Goal: Information Seeking & Learning: Learn about a topic

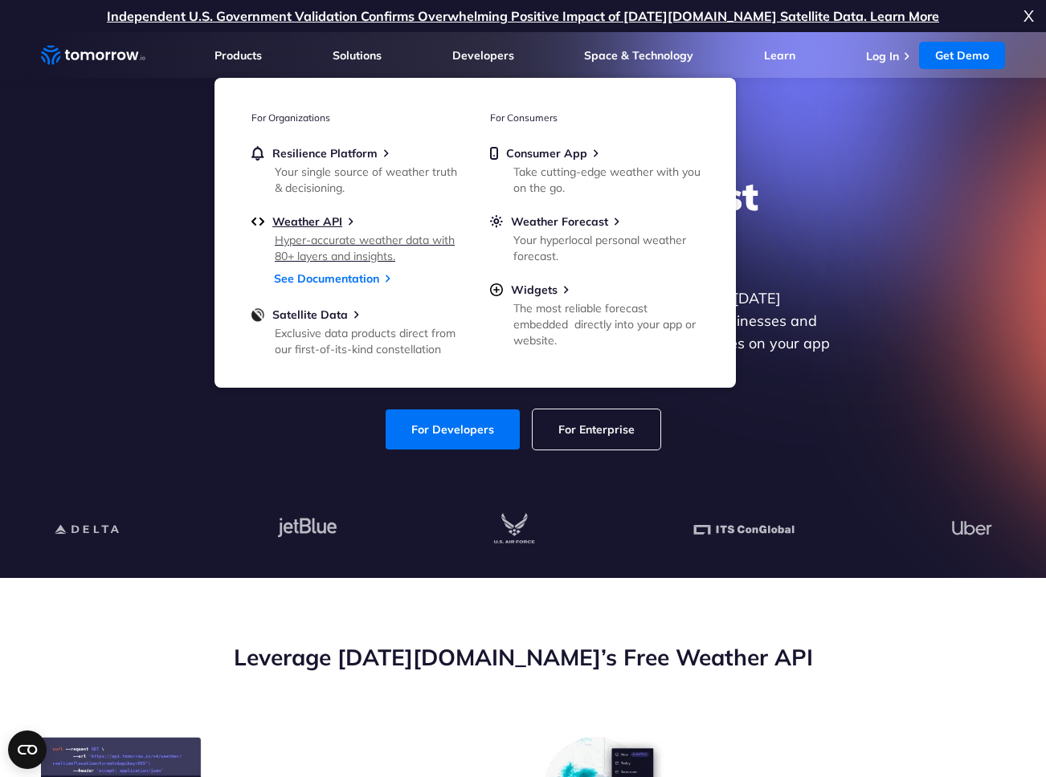
click at [373, 259] on div "Hyper-accurate weather data with 80+ layers and insights." at bounding box center [368, 248] width 187 height 32
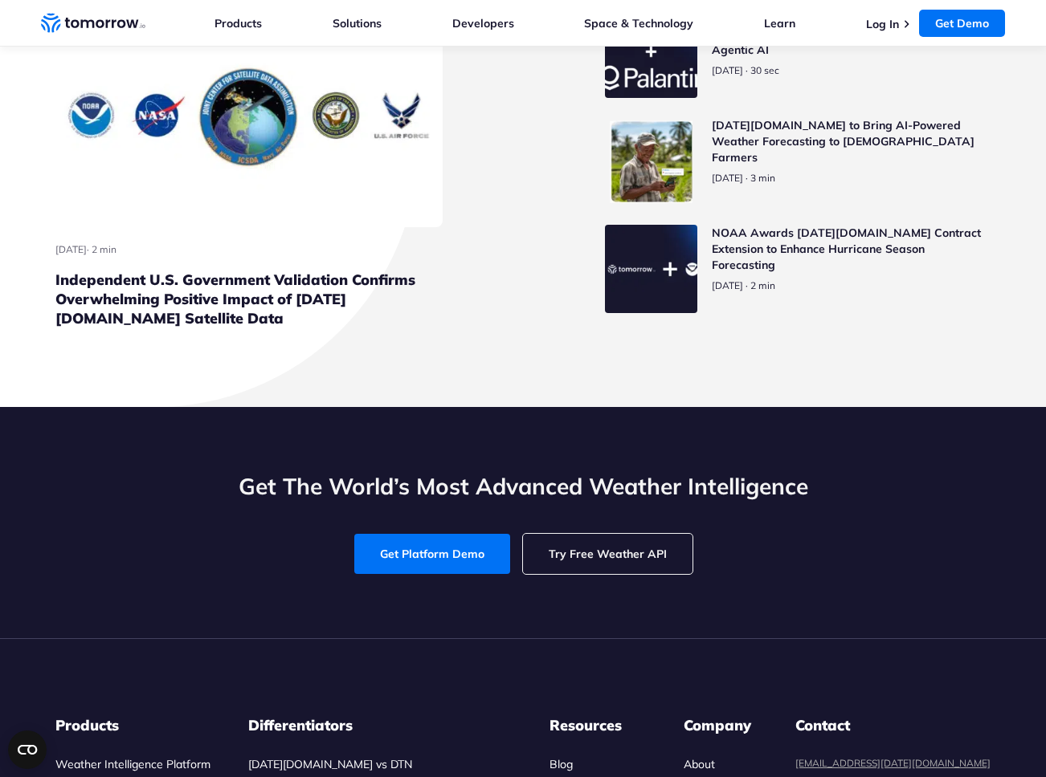
scroll to position [7148, 0]
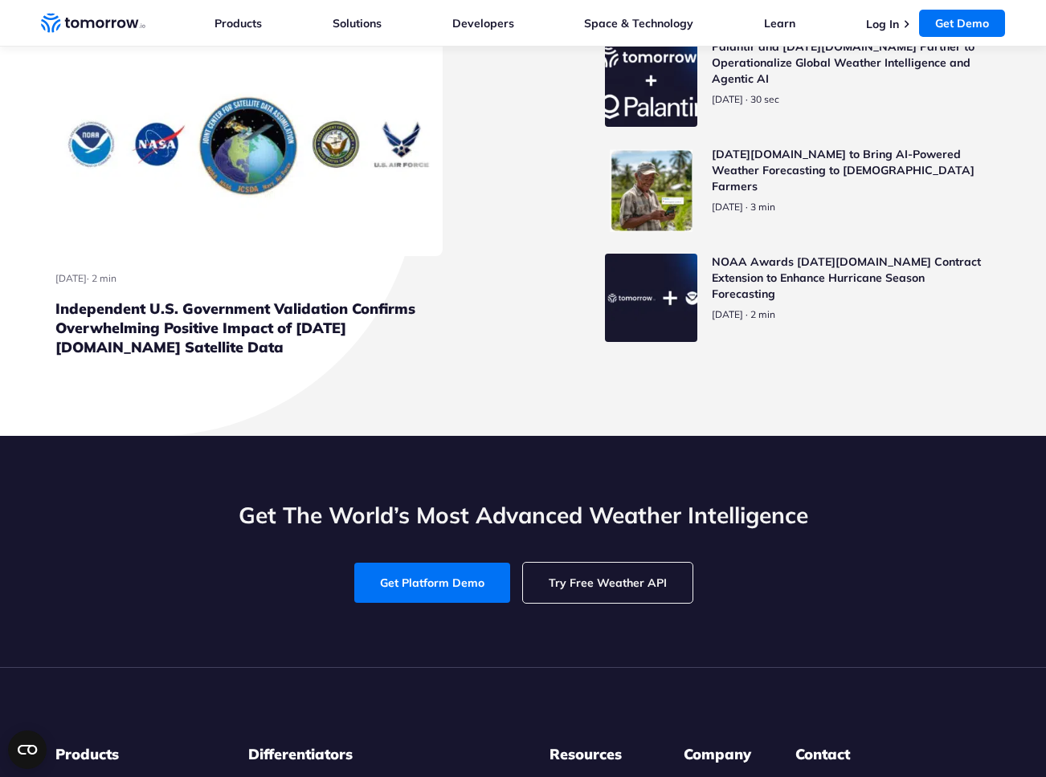
click at [664, 127] on img "Read Palantir and Tomorrow.io Partner to Operationalize Global Weather Intellig…" at bounding box center [651, 83] width 92 height 88
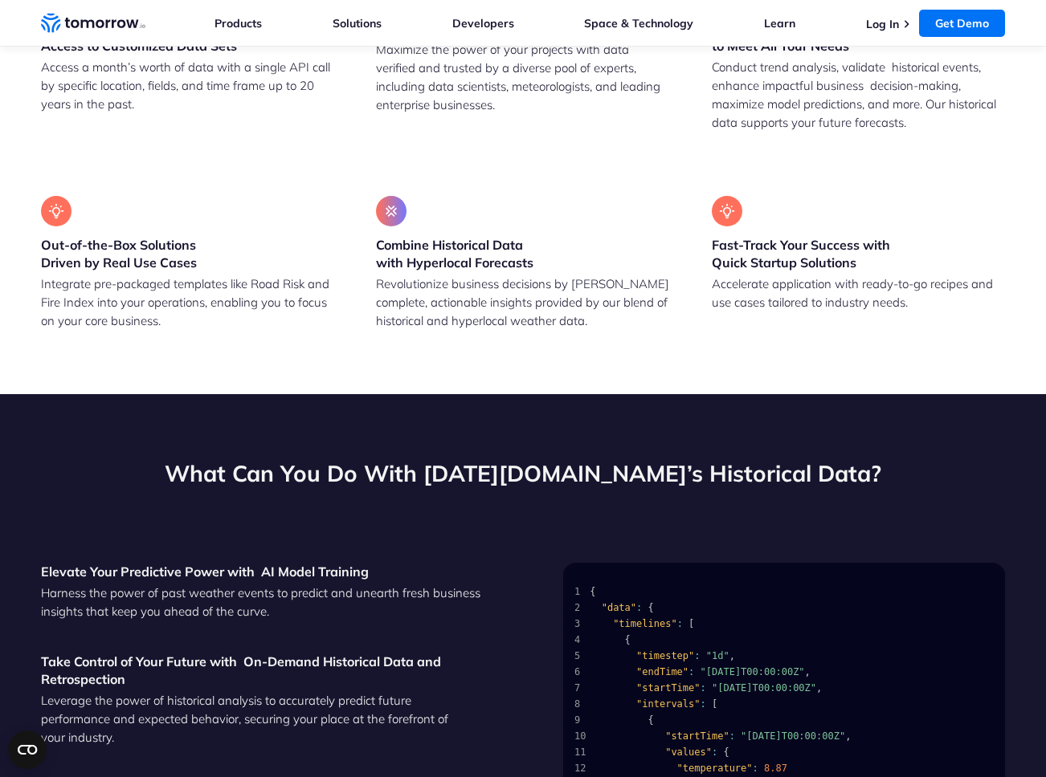
scroll to position [1446, 0]
